Goal: Task Accomplishment & Management: Use online tool/utility

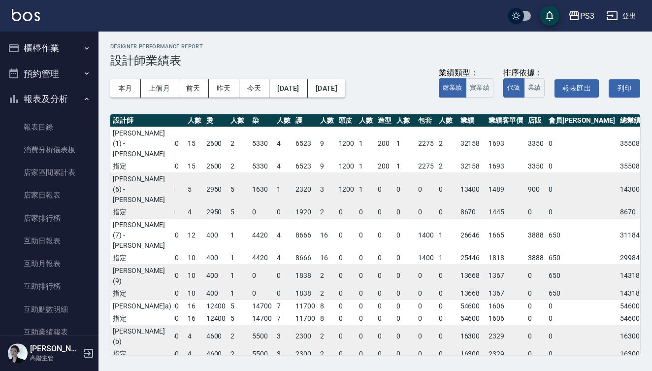
click at [65, 44] on button "櫃檯作業" at bounding box center [49, 48] width 91 height 26
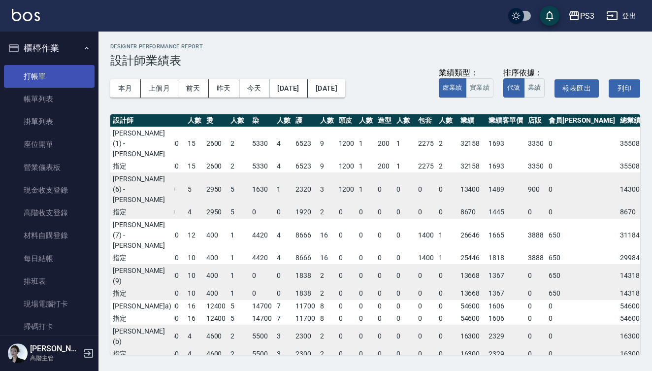
click at [65, 78] on link "打帳單" at bounding box center [49, 76] width 91 height 23
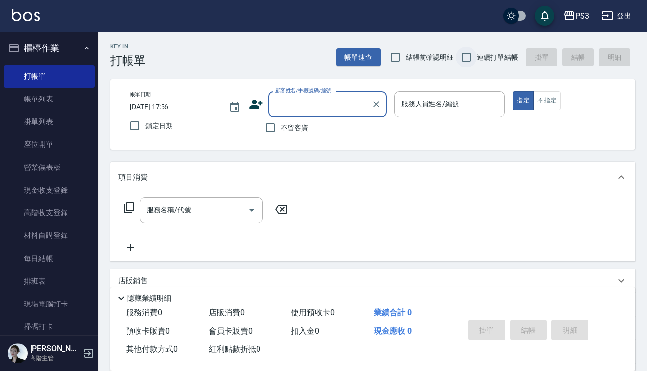
click at [467, 56] on input "連續打單結帳" at bounding box center [466, 57] width 21 height 21
checkbox input "true"
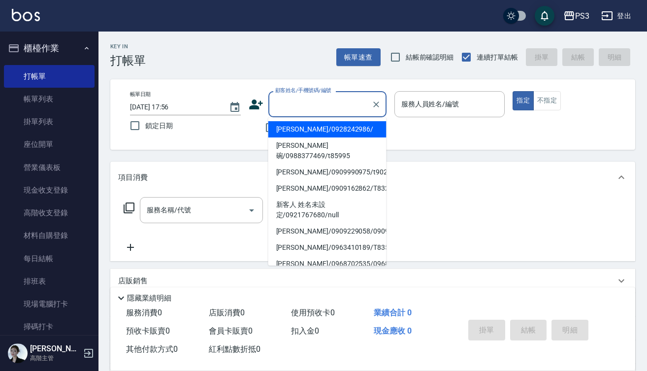
click at [324, 106] on input "顧客姓名/手機號碼/編號" at bounding box center [320, 104] width 95 height 17
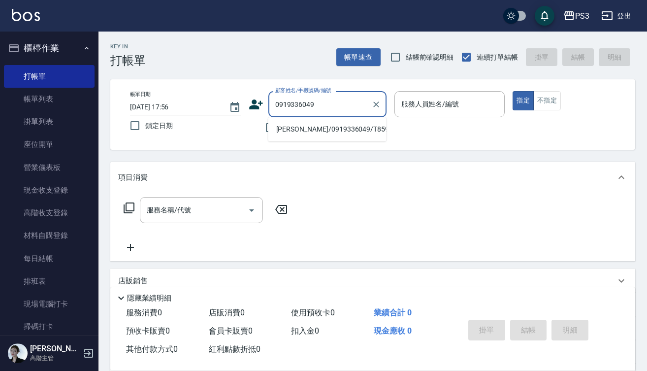
type input "[PERSON_NAME]/0919336049/T85946"
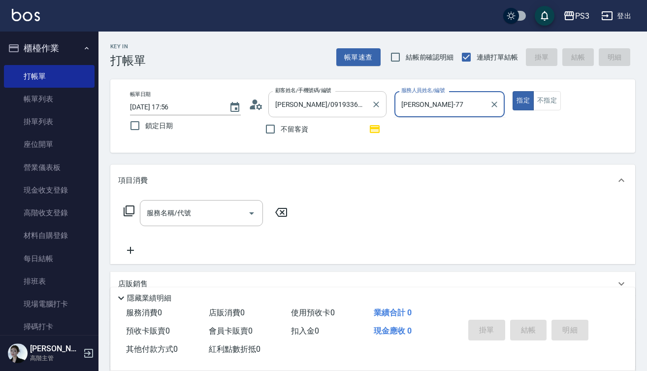
click at [523, 101] on button "指定" at bounding box center [523, 100] width 21 height 19
type input "[PERSON_NAME]-7"
type button "true"
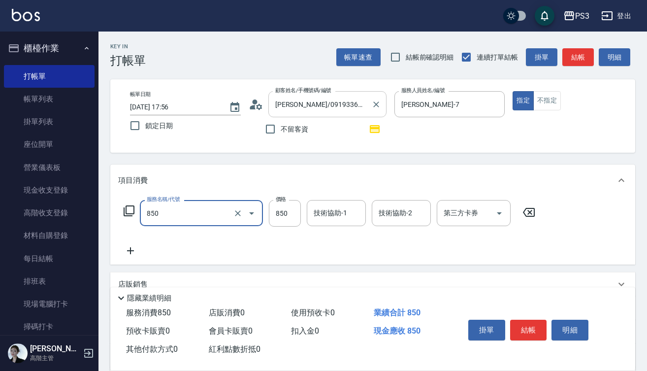
type input "SPA精油洗(850)"
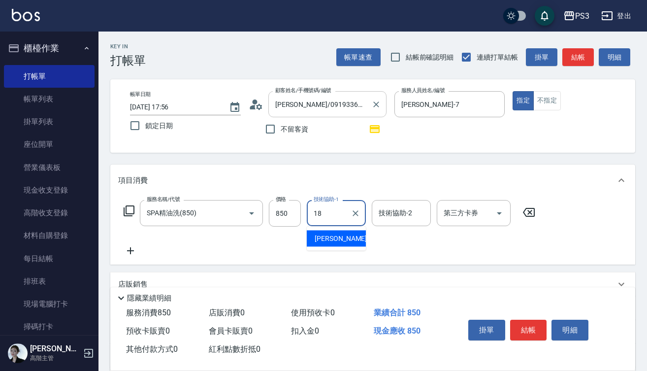
type input "恩恩-18"
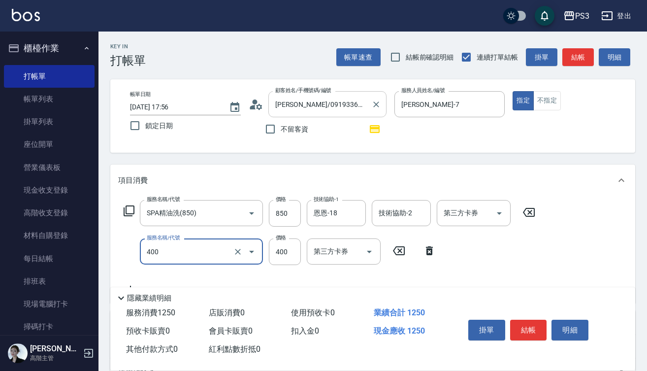
type input "剪(400)"
type input "380"
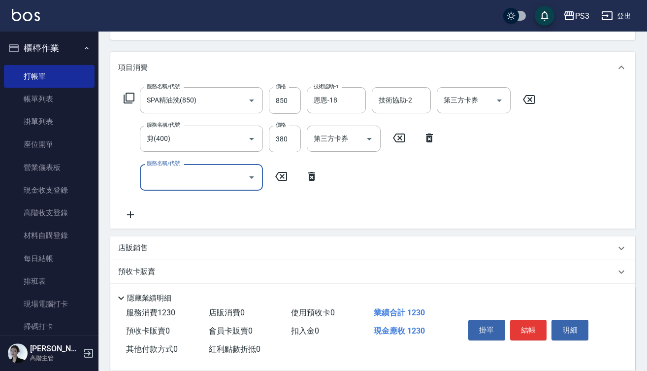
scroll to position [118, 0]
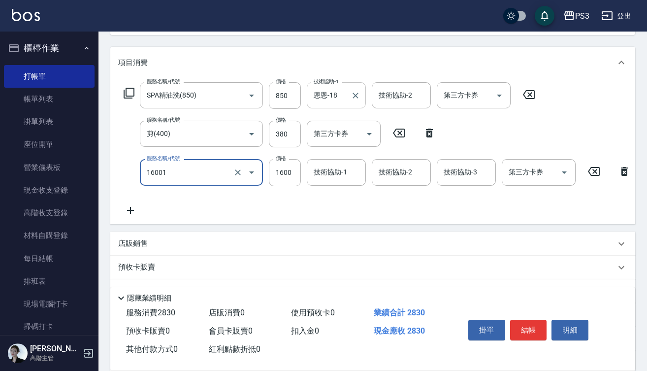
type input "燙m(16001)"
type input "2820"
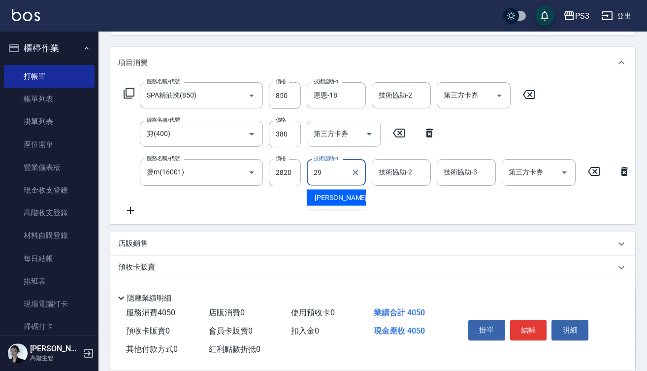
type input "[PERSON_NAME]-29"
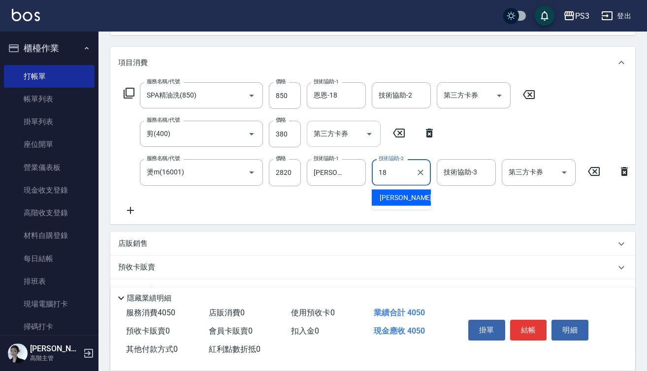
type input "恩恩-18"
